Goal: Navigation & Orientation: Find specific page/section

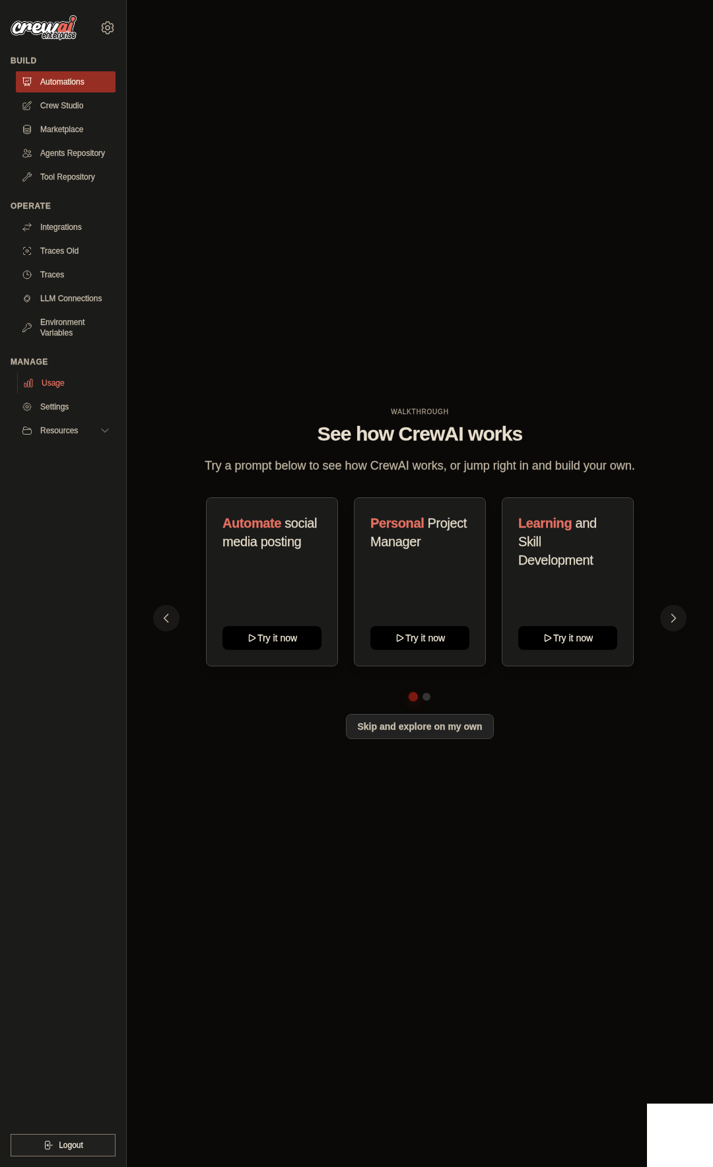
click at [65, 386] on link "Usage" at bounding box center [67, 382] width 100 height 21
click at [56, 382] on link "Usage" at bounding box center [67, 382] width 100 height 21
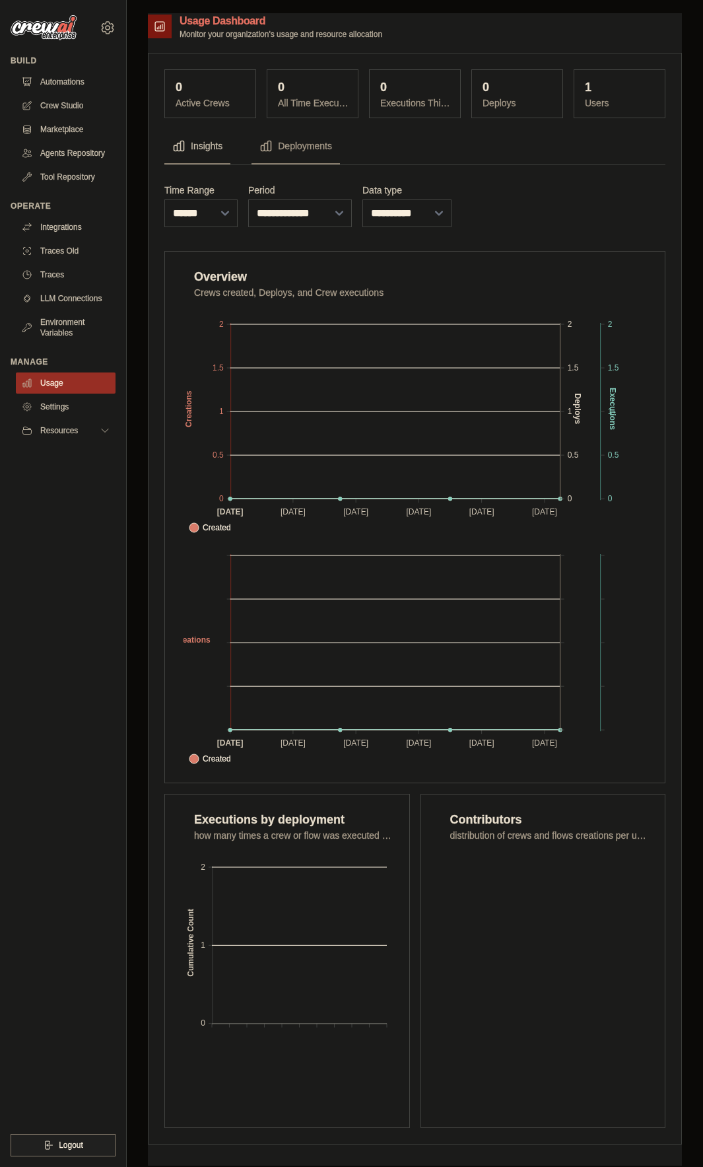
click at [20, 767] on ul "Build Automations Crew Studio Marketplace Agents Repository GitHub" at bounding box center [63, 605] width 105 height 1101
click at [100, 24] on icon at bounding box center [108, 28] width 16 height 16
click at [123, 79] on span "Settings" at bounding box center [164, 81] width 104 height 13
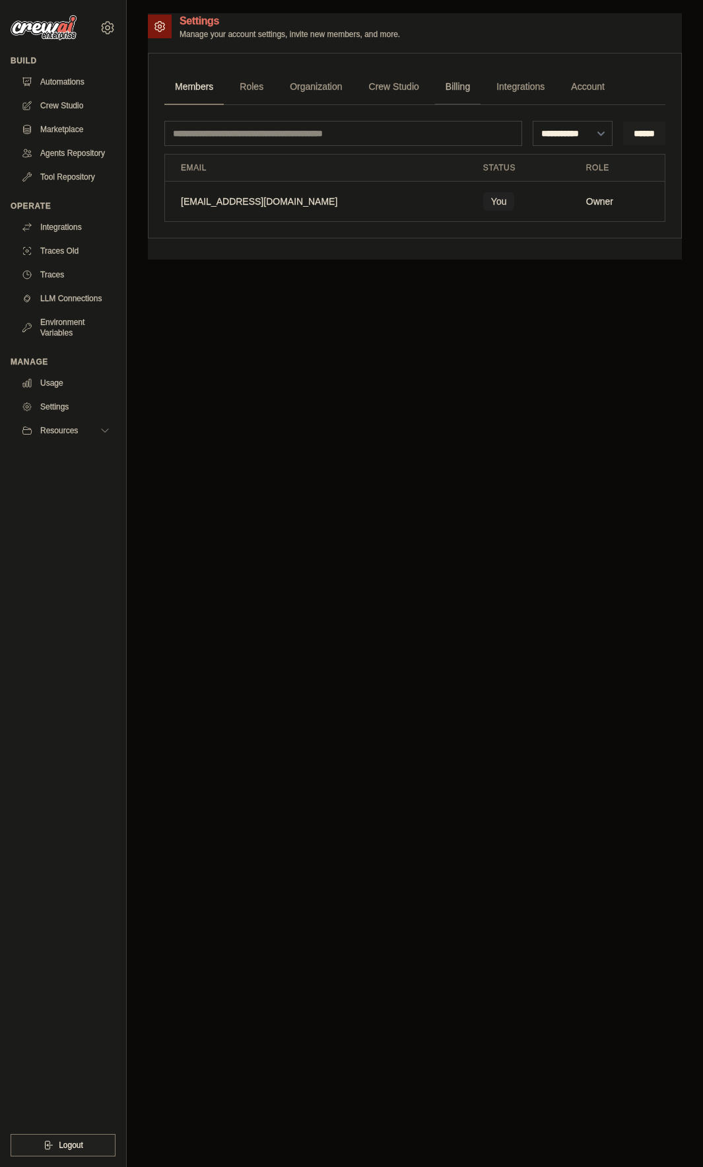
click at [468, 85] on link "Billing" at bounding box center [458, 87] width 46 height 36
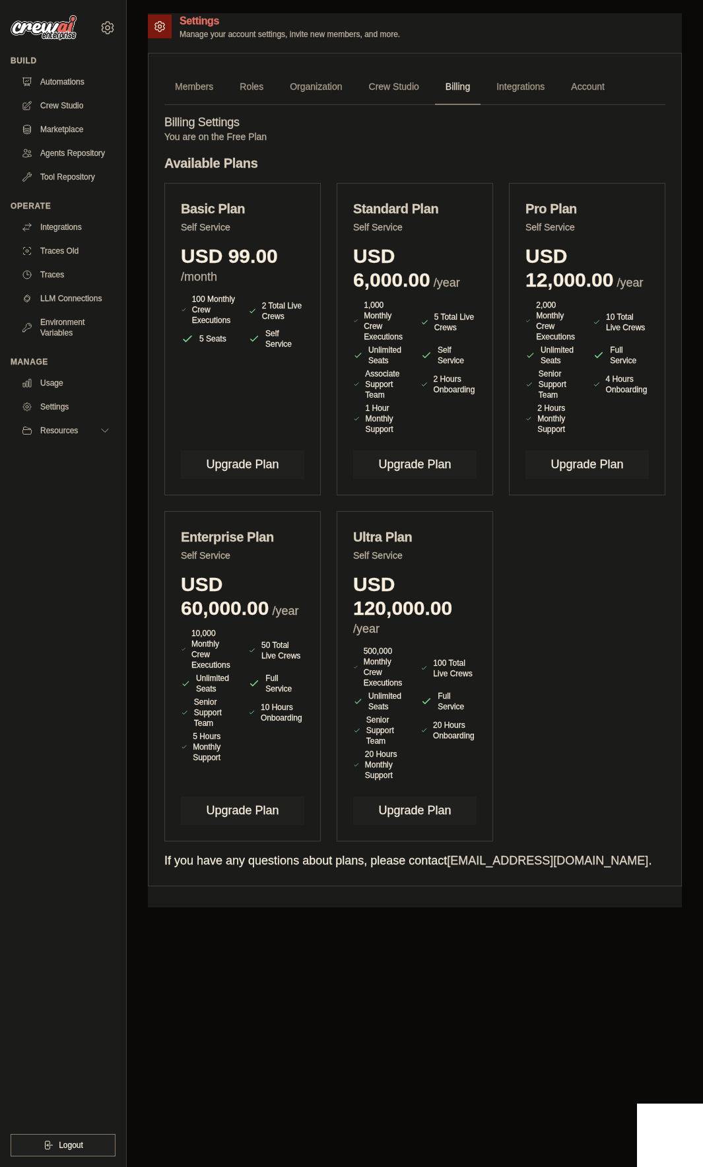
click at [419, 137] on p "You are on the Free Plan" at bounding box center [414, 136] width 501 height 13
click at [424, 126] on h4 "Billing Settings" at bounding box center [414, 123] width 501 height 15
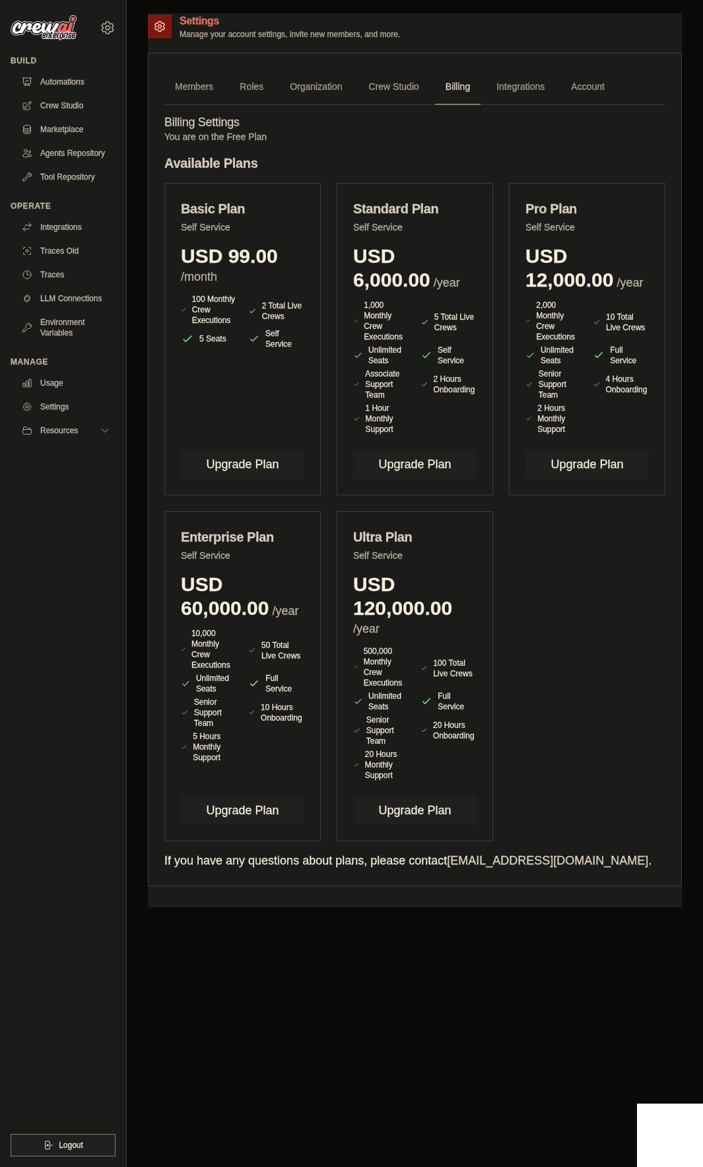
click at [431, 125] on h4 "Billing Settings" at bounding box center [414, 123] width 501 height 15
click at [472, 138] on p "You are on the Free Plan" at bounding box center [414, 136] width 501 height 13
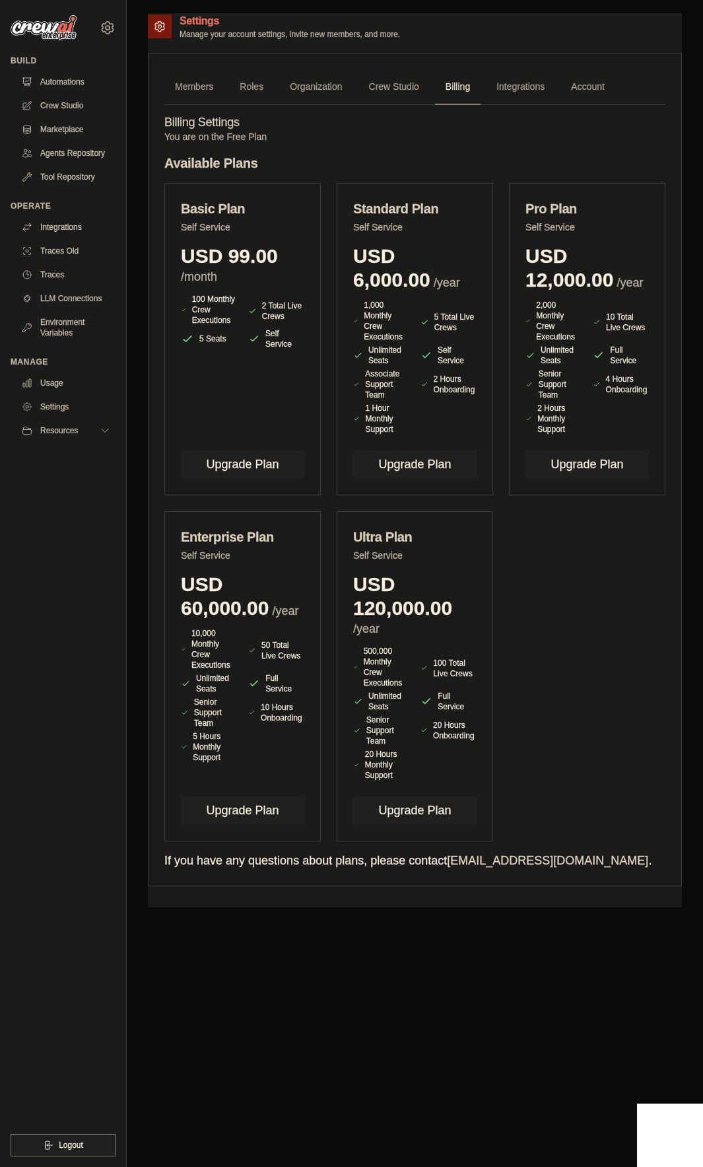
click at [472, 138] on p "You are on the Free Plan" at bounding box center [414, 136] width 501 height 13
click at [320, 130] on p "You are on the Free Plan" at bounding box center [414, 136] width 501 height 13
click at [75, 250] on link "Traces Old" at bounding box center [67, 250] width 100 height 21
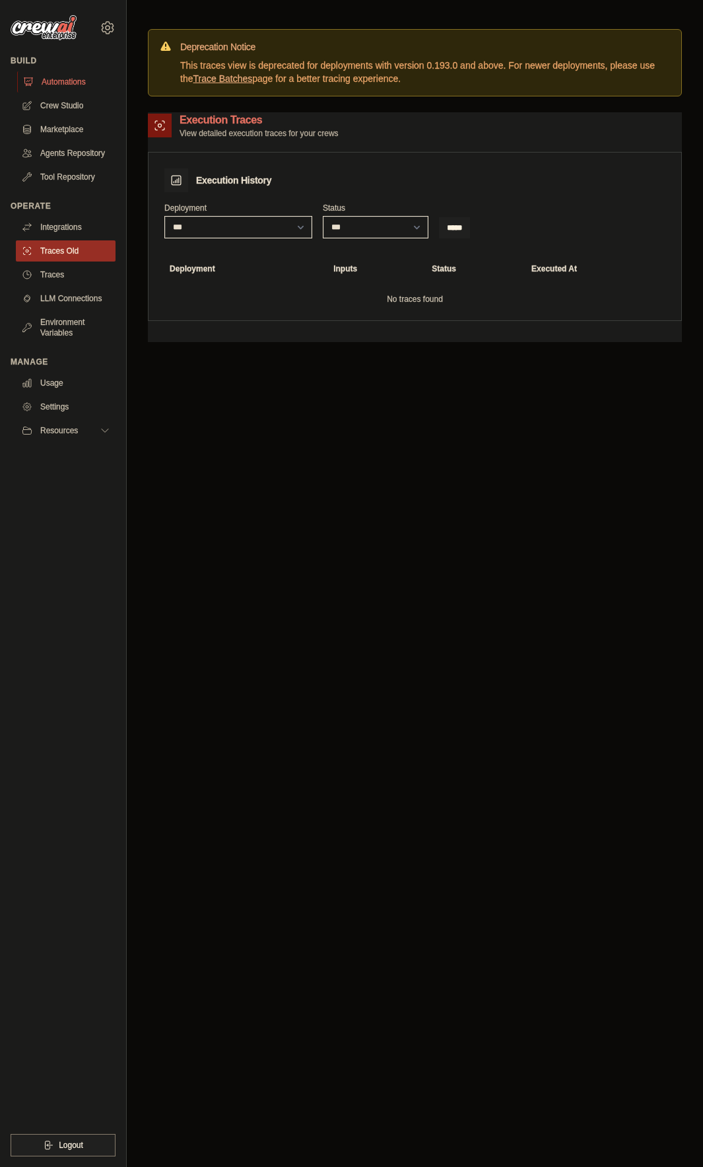
click at [66, 88] on link "Automations" at bounding box center [67, 81] width 100 height 21
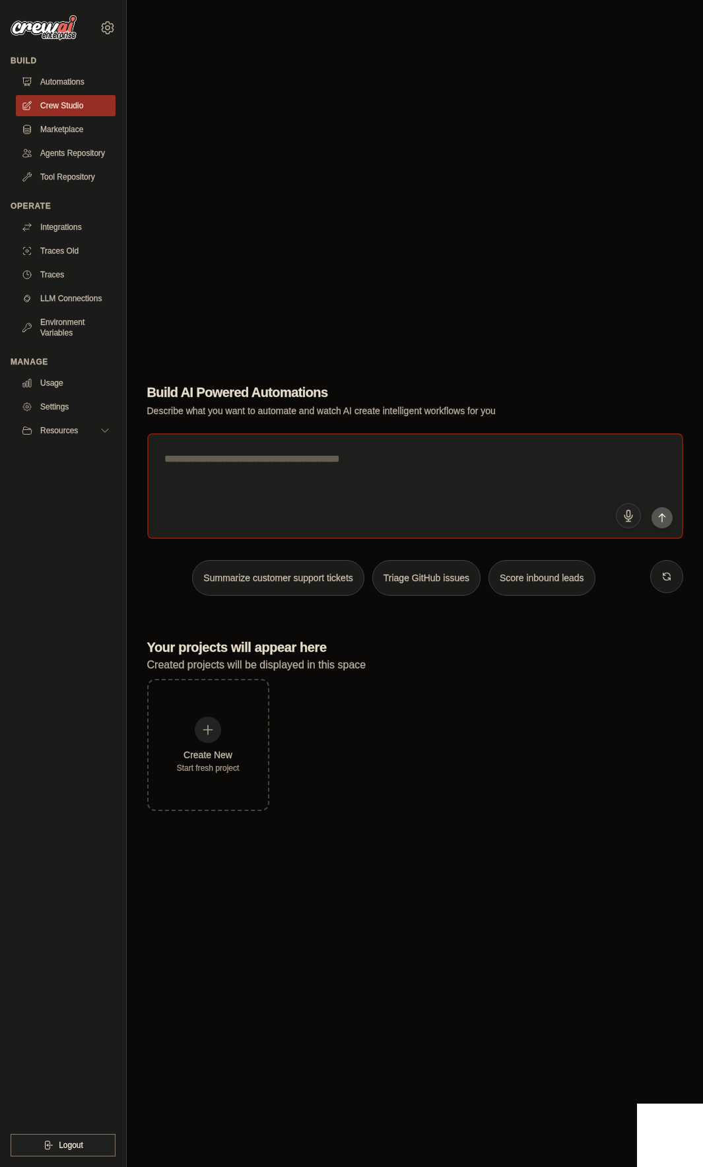
click at [453, 729] on div "Create New Start fresh project" at bounding box center [415, 745] width 536 height 132
click at [73, 153] on link "Agents Repository" at bounding box center [67, 153] width 100 height 21
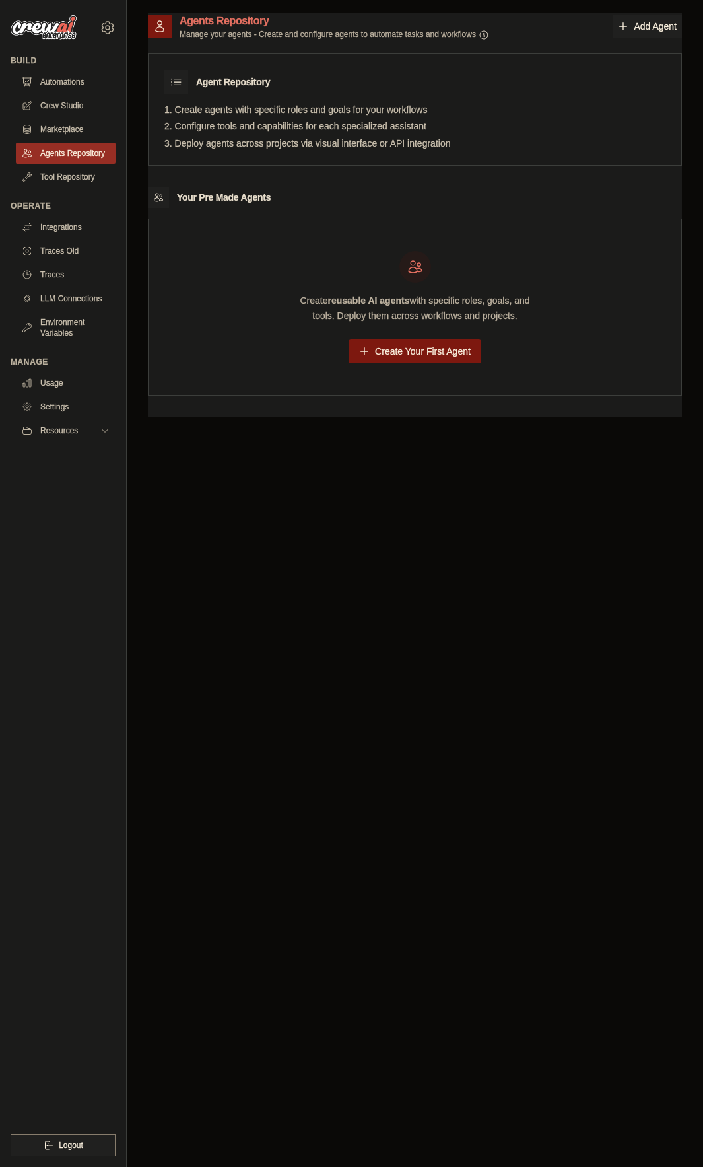
click at [303, 524] on div "Agents Repository Manage your agents - Create and configure agents to automate …" at bounding box center [415, 596] width 534 height 1167
click at [183, 563] on div "Agents Repository Manage your agents - Create and configure agents to automate …" at bounding box center [415, 596] width 534 height 1167
click at [87, 430] on button "Resources" at bounding box center [67, 430] width 100 height 21
click at [65, 472] on span "GitHub" at bounding box center [59, 474] width 24 height 11
